Goal: Information Seeking & Learning: Learn about a topic

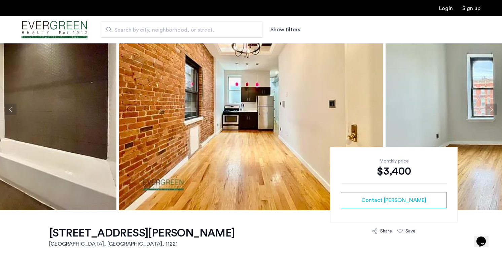
scroll to position [35, 0]
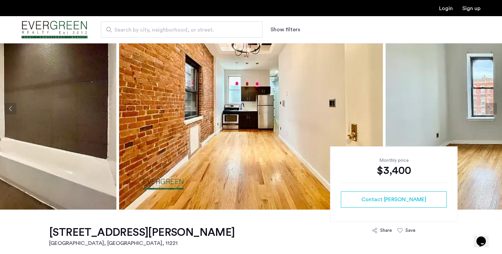
click at [242, 91] on img at bounding box center [251, 109] width 264 height 202
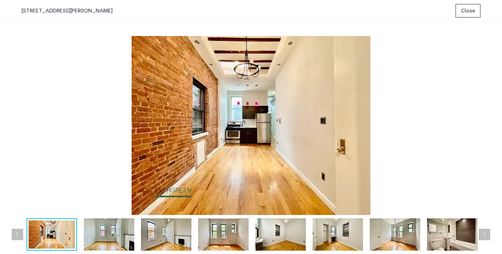
click at [99, 224] on img at bounding box center [109, 234] width 50 height 32
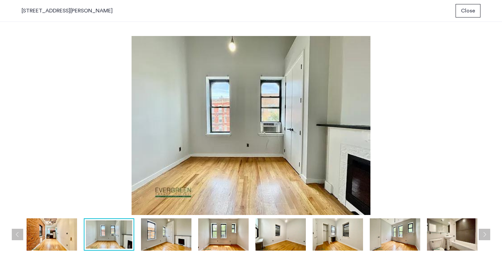
click at [148, 230] on img at bounding box center [166, 234] width 50 height 32
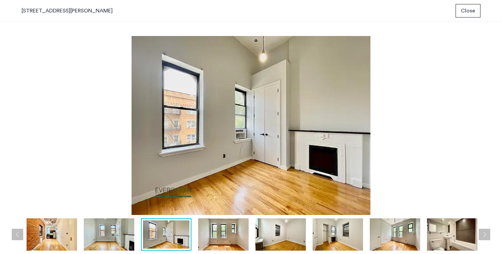
click at [198, 235] on img at bounding box center [223, 234] width 50 height 32
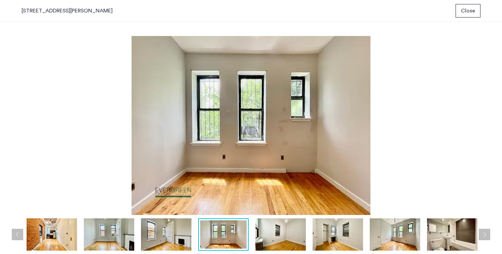
click at [265, 239] on img at bounding box center [281, 234] width 50 height 32
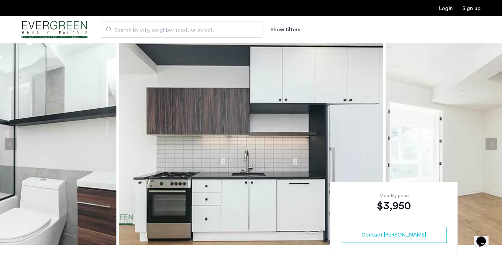
click at [257, 144] on img at bounding box center [251, 144] width 264 height 202
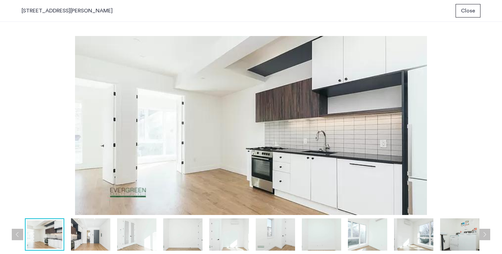
click at [473, 14] on span "Close" at bounding box center [468, 11] width 14 height 8
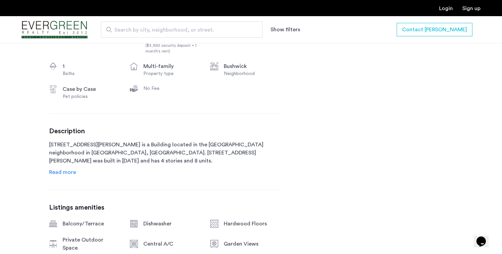
scroll to position [276, 0]
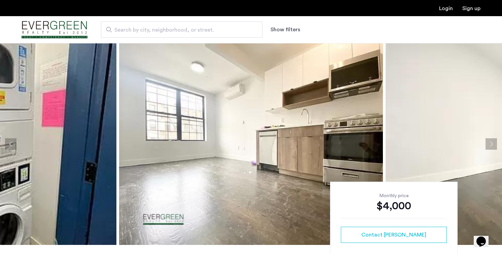
click at [203, 132] on img at bounding box center [251, 144] width 264 height 202
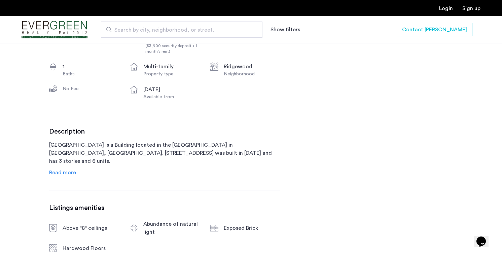
scroll to position [280, 0]
